Goal: Register for event/course

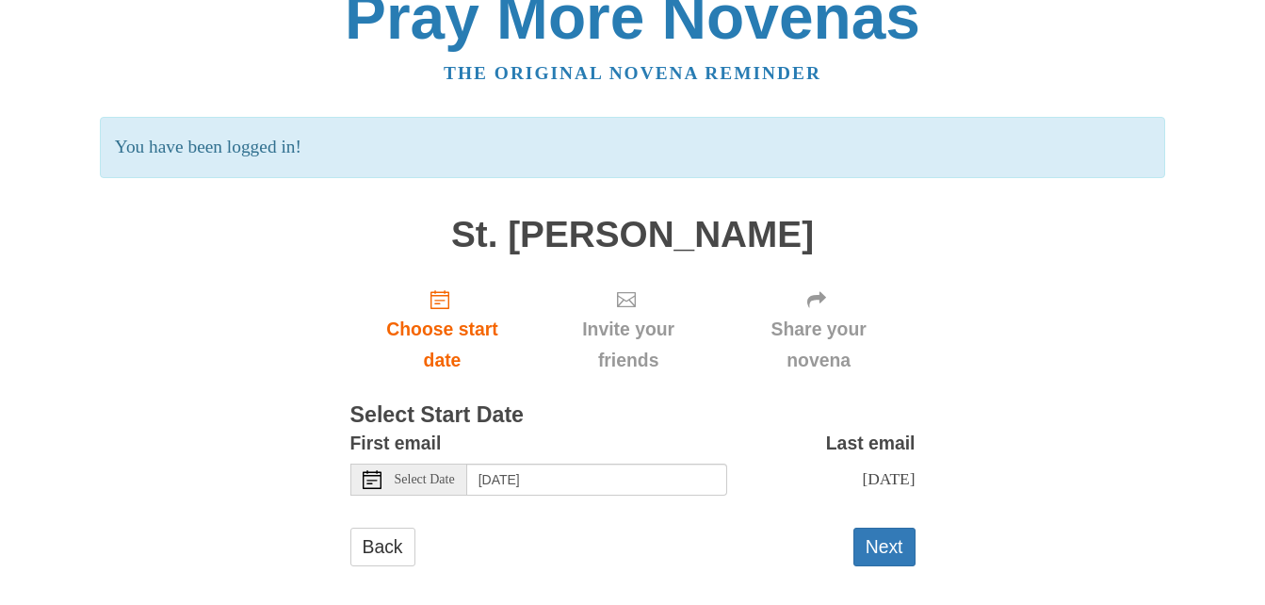
scroll to position [47, 0]
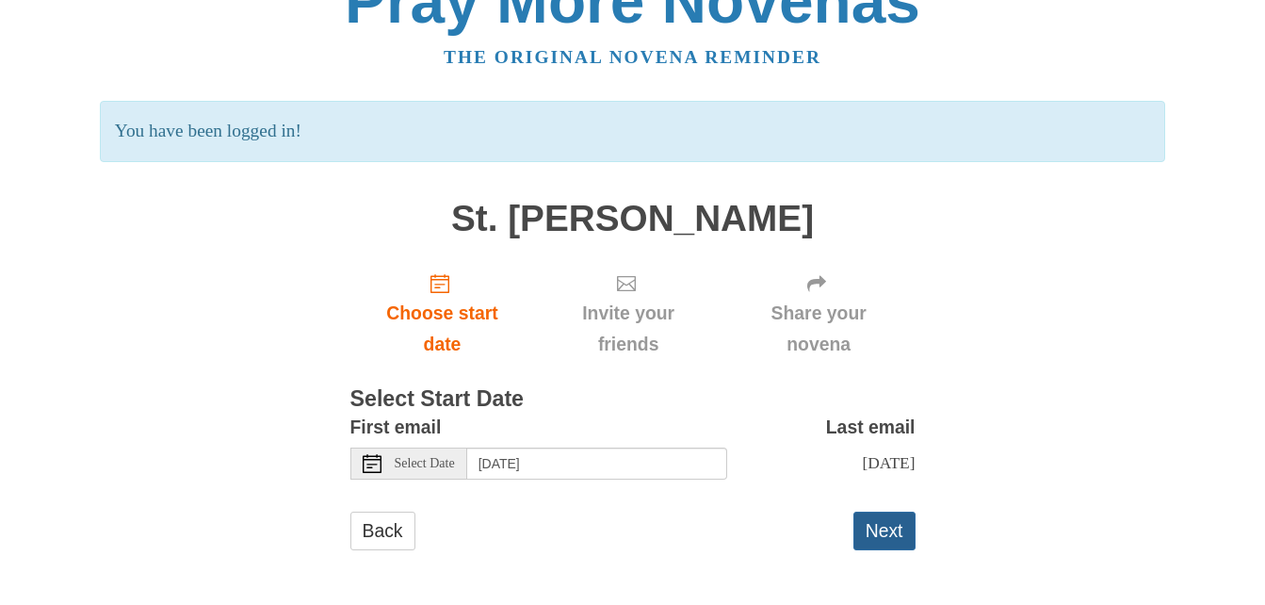
click at [892, 530] on button "Next" at bounding box center [884, 530] width 62 height 39
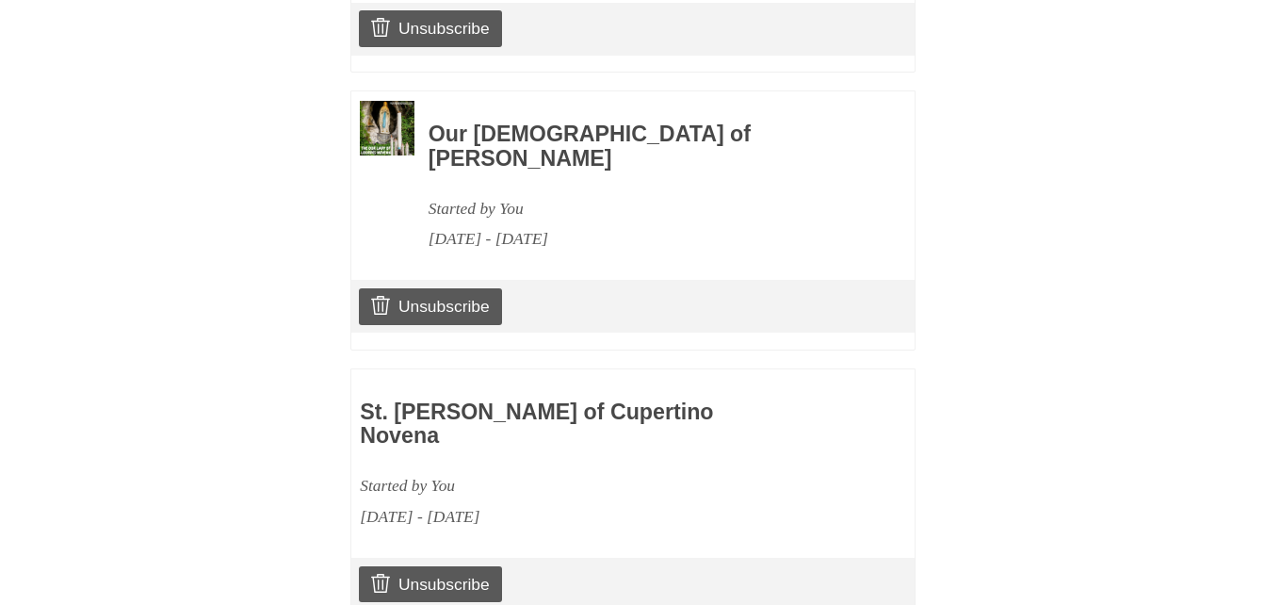
scroll to position [2702, 0]
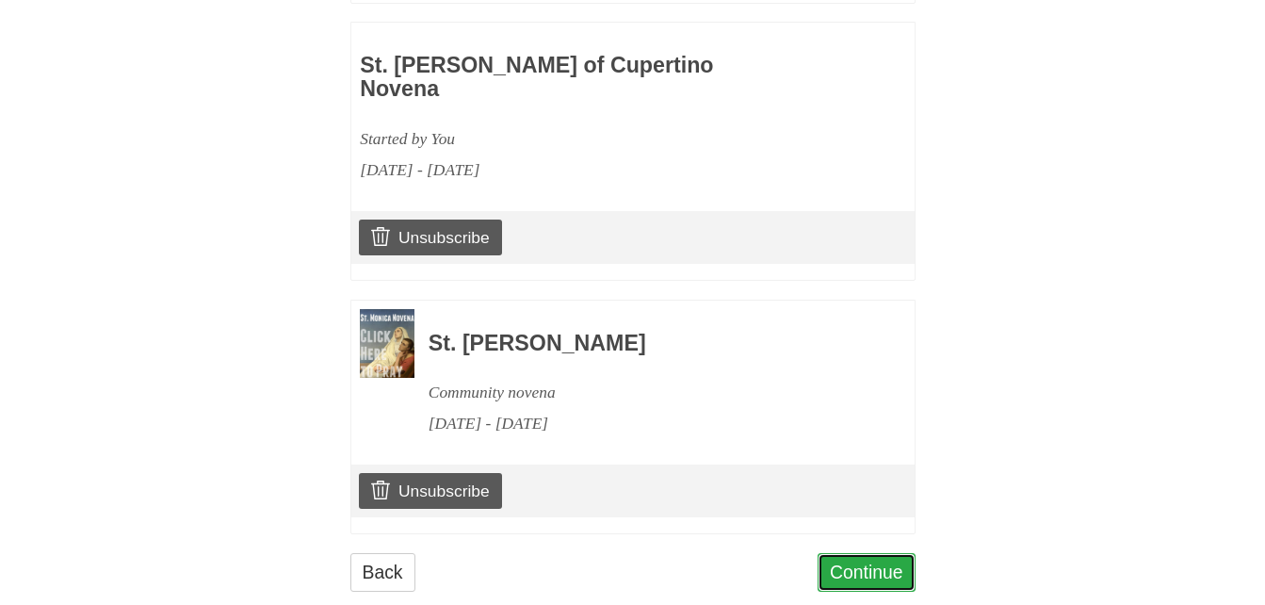
click at [855, 553] on link "Continue" at bounding box center [867, 572] width 98 height 39
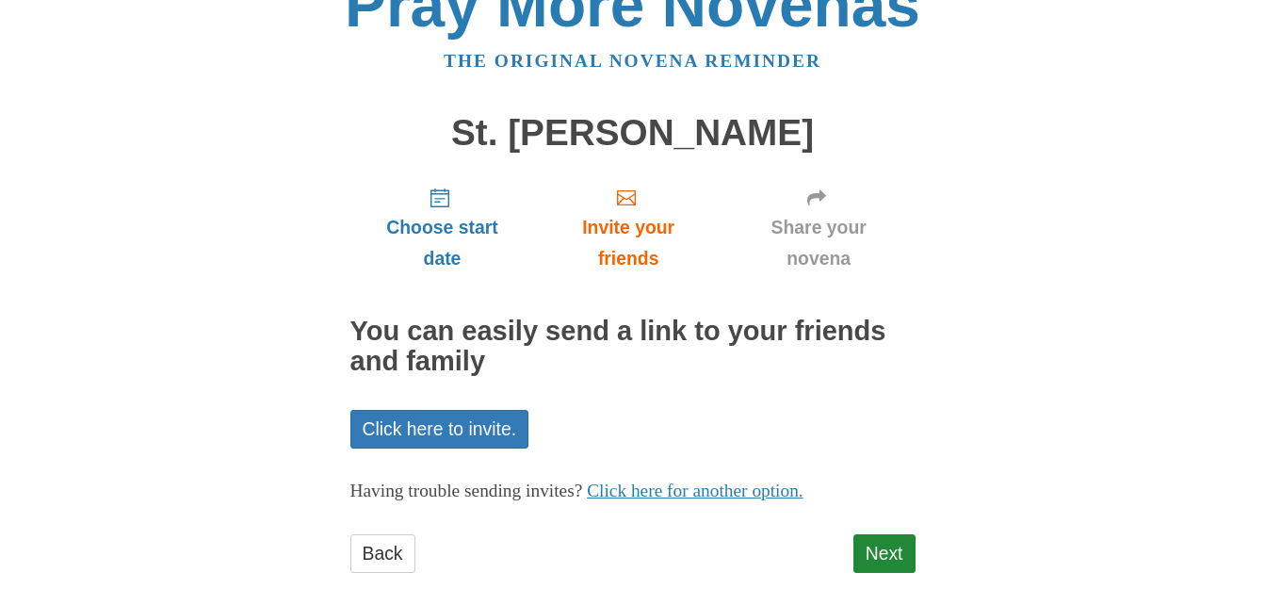
scroll to position [66, 0]
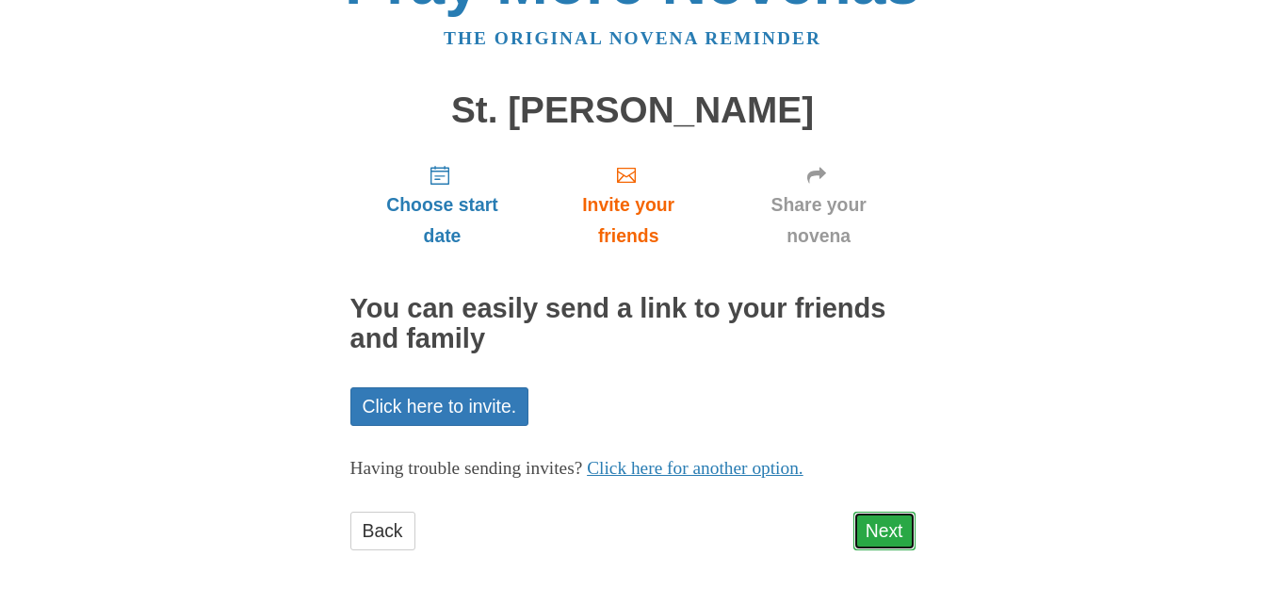
click at [904, 536] on link "Next" at bounding box center [884, 530] width 62 height 39
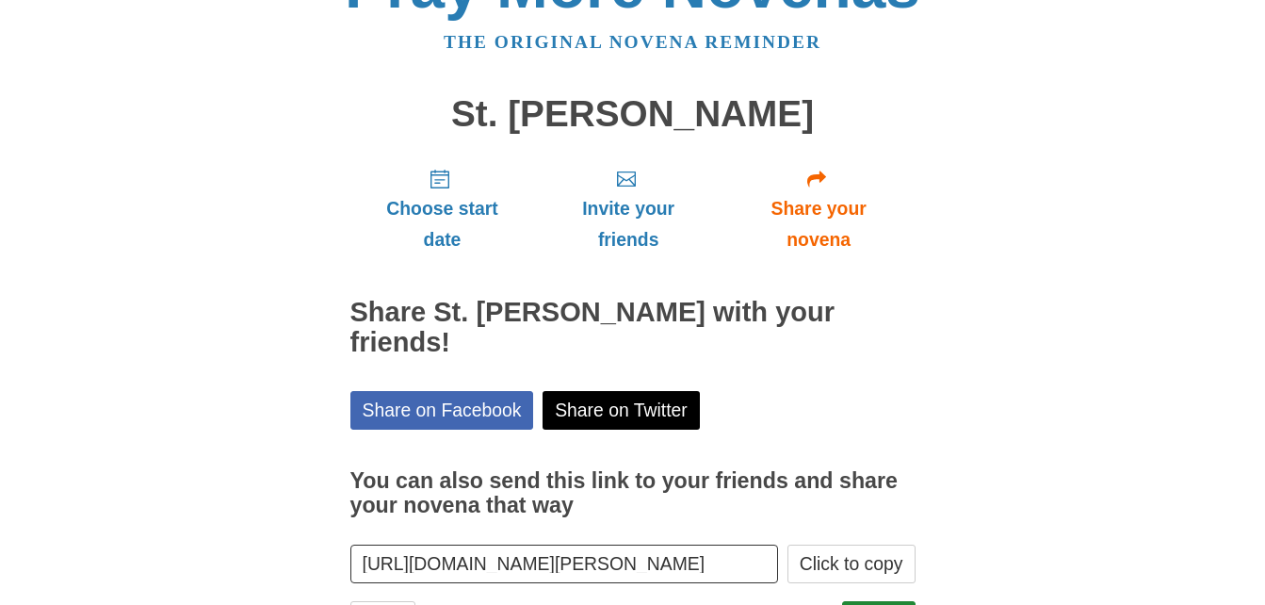
scroll to position [152, 0]
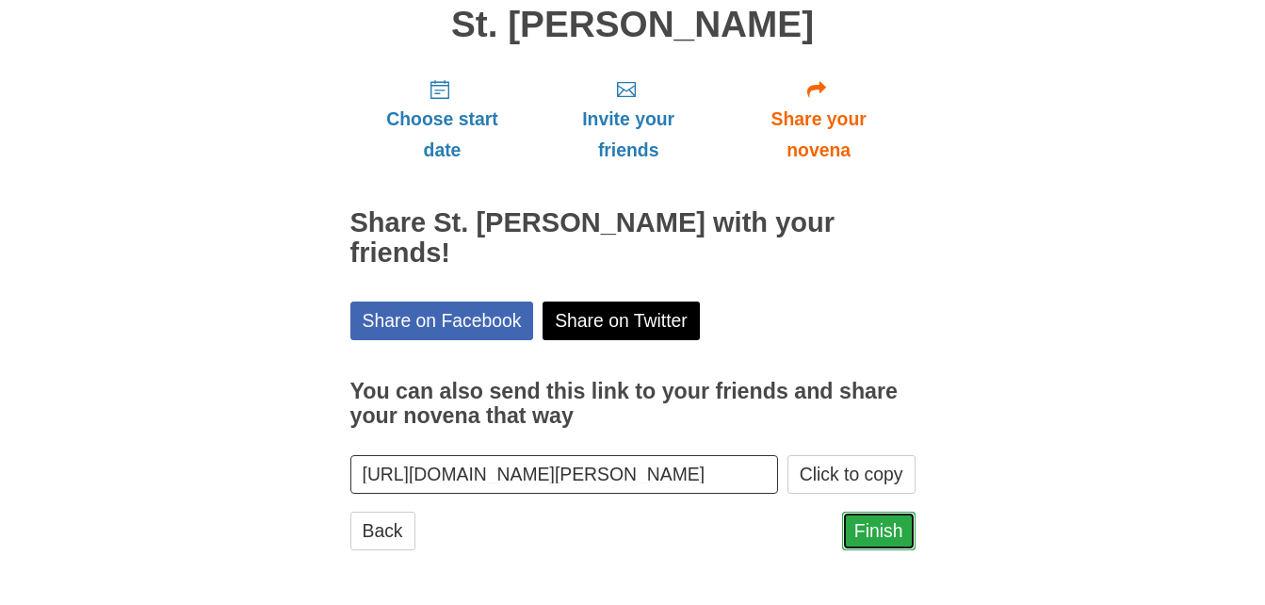
click at [882, 540] on link "Finish" at bounding box center [878, 530] width 73 height 39
